Goal: Transaction & Acquisition: Purchase product/service

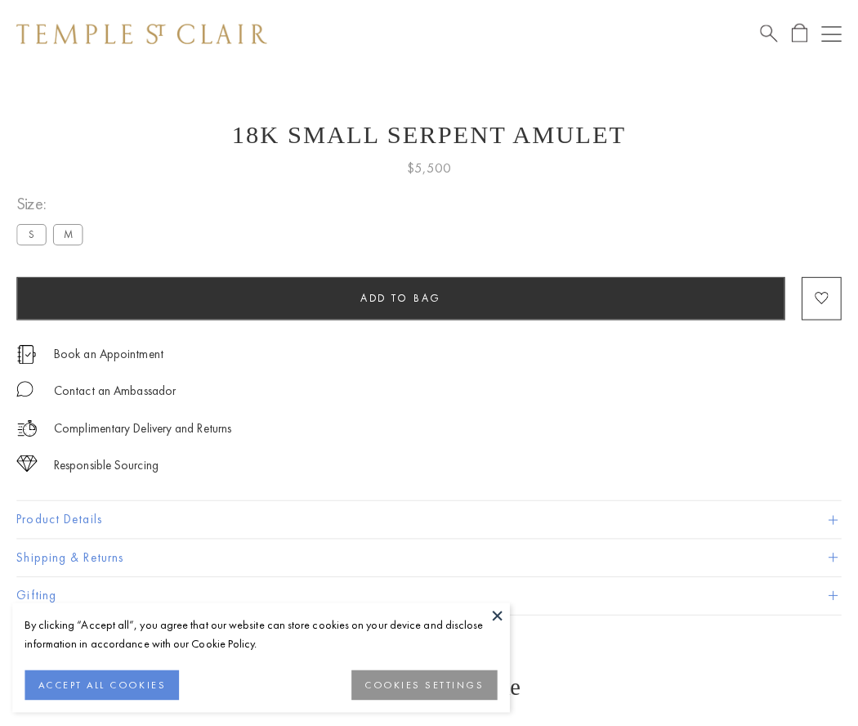
scroll to position [65, 0]
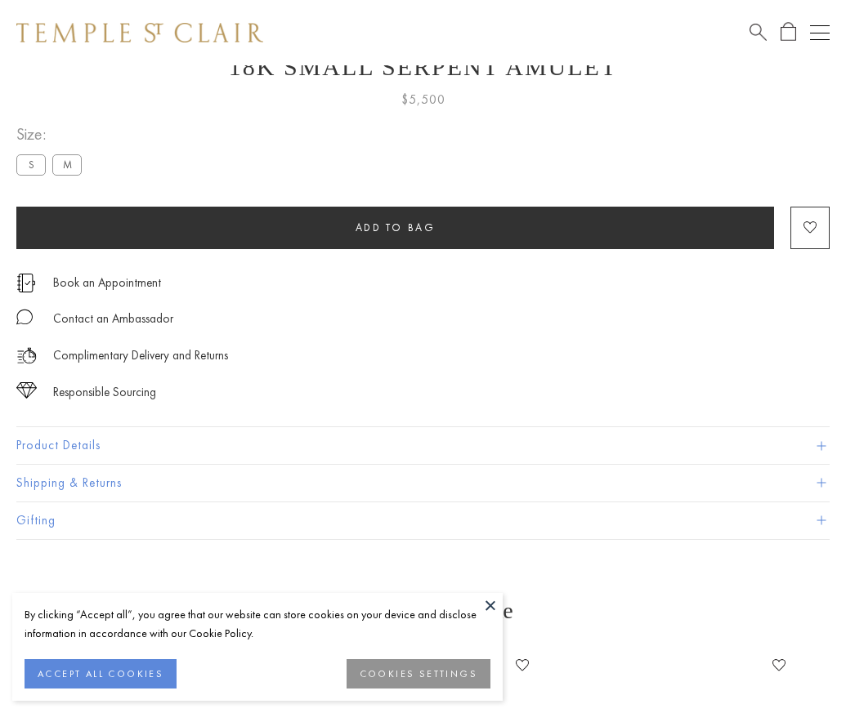
click at [395, 227] on span "Add to bag" at bounding box center [395, 228] width 80 height 14
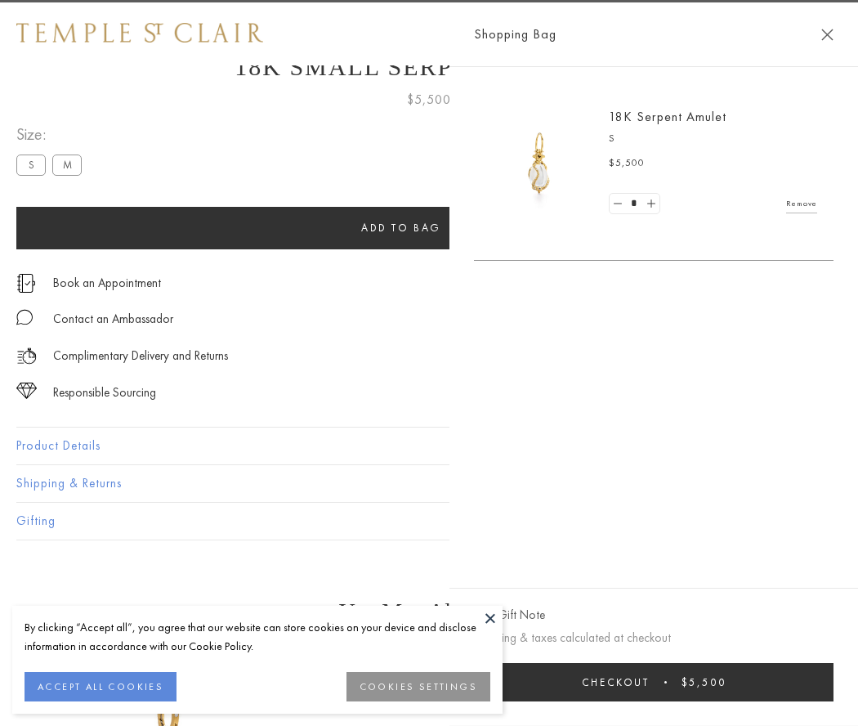
click at [650, 682] on span "Checkout" at bounding box center [616, 682] width 68 height 14
